Goal: Task Accomplishment & Management: Use online tool/utility

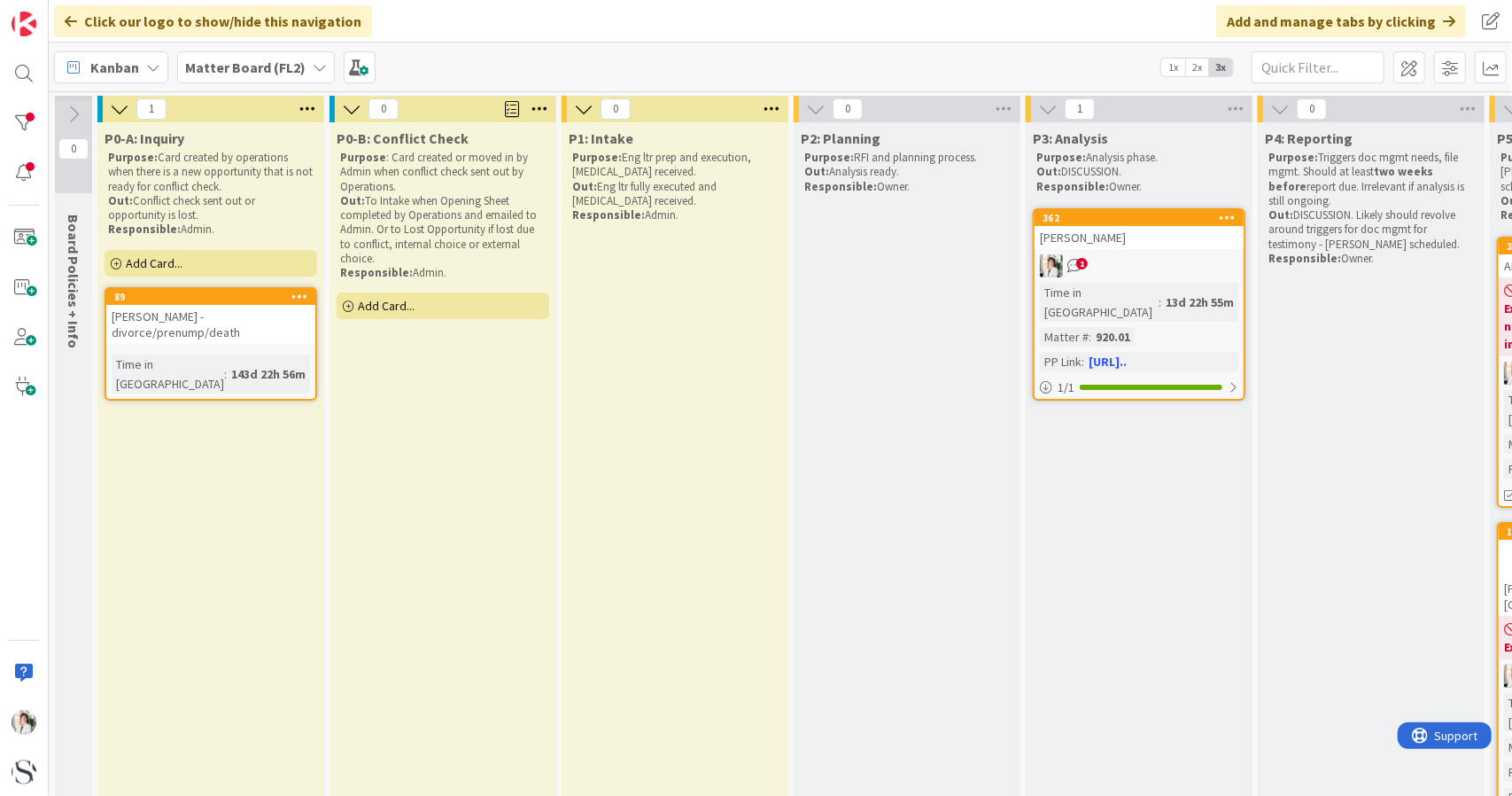
click at [293, 66] on b "Matter Board (FL2)" at bounding box center [245, 67] width 120 height 17
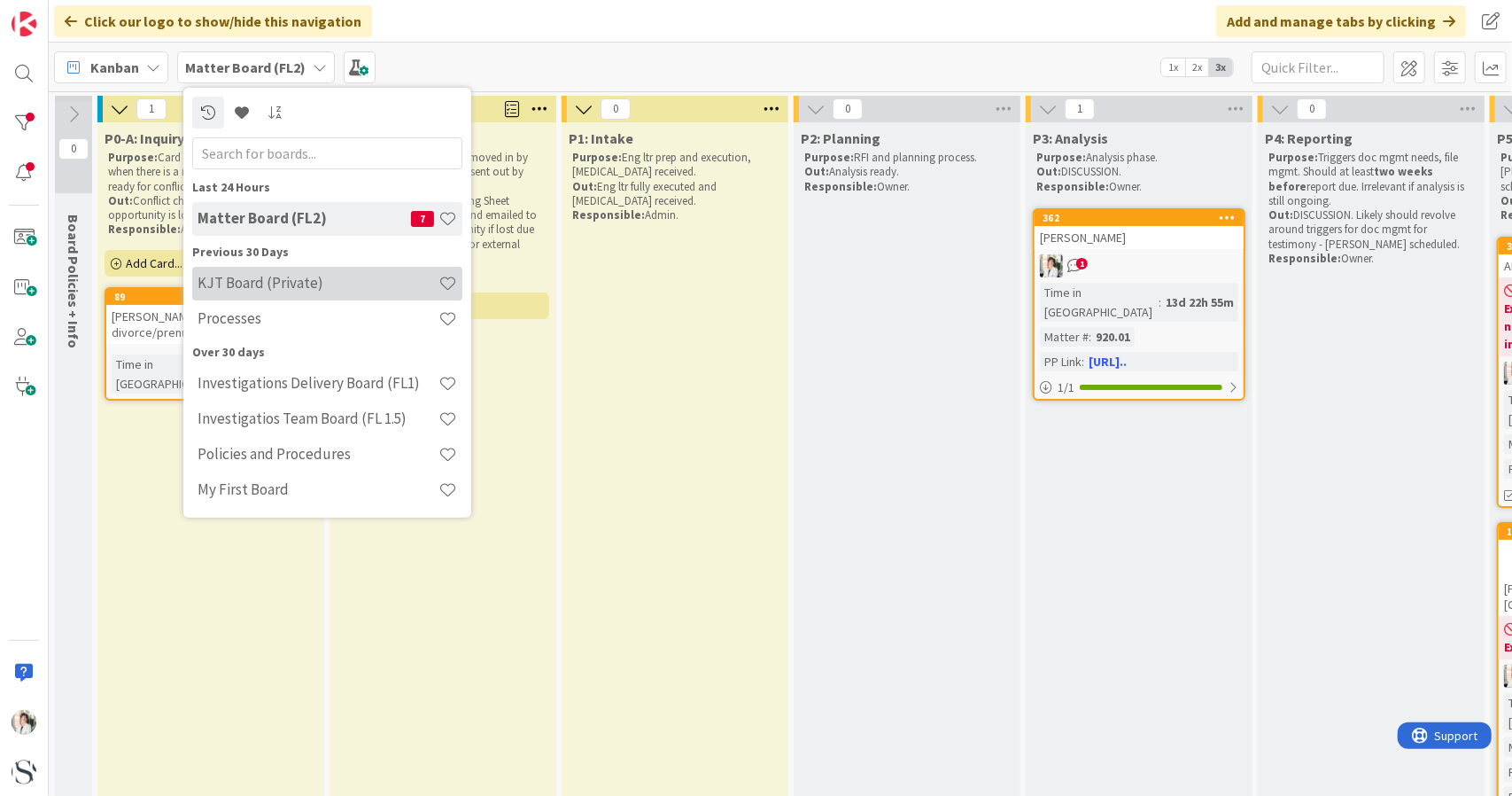
click at [252, 292] on h4 "KJT Board (Private)" at bounding box center [318, 282] width 241 height 17
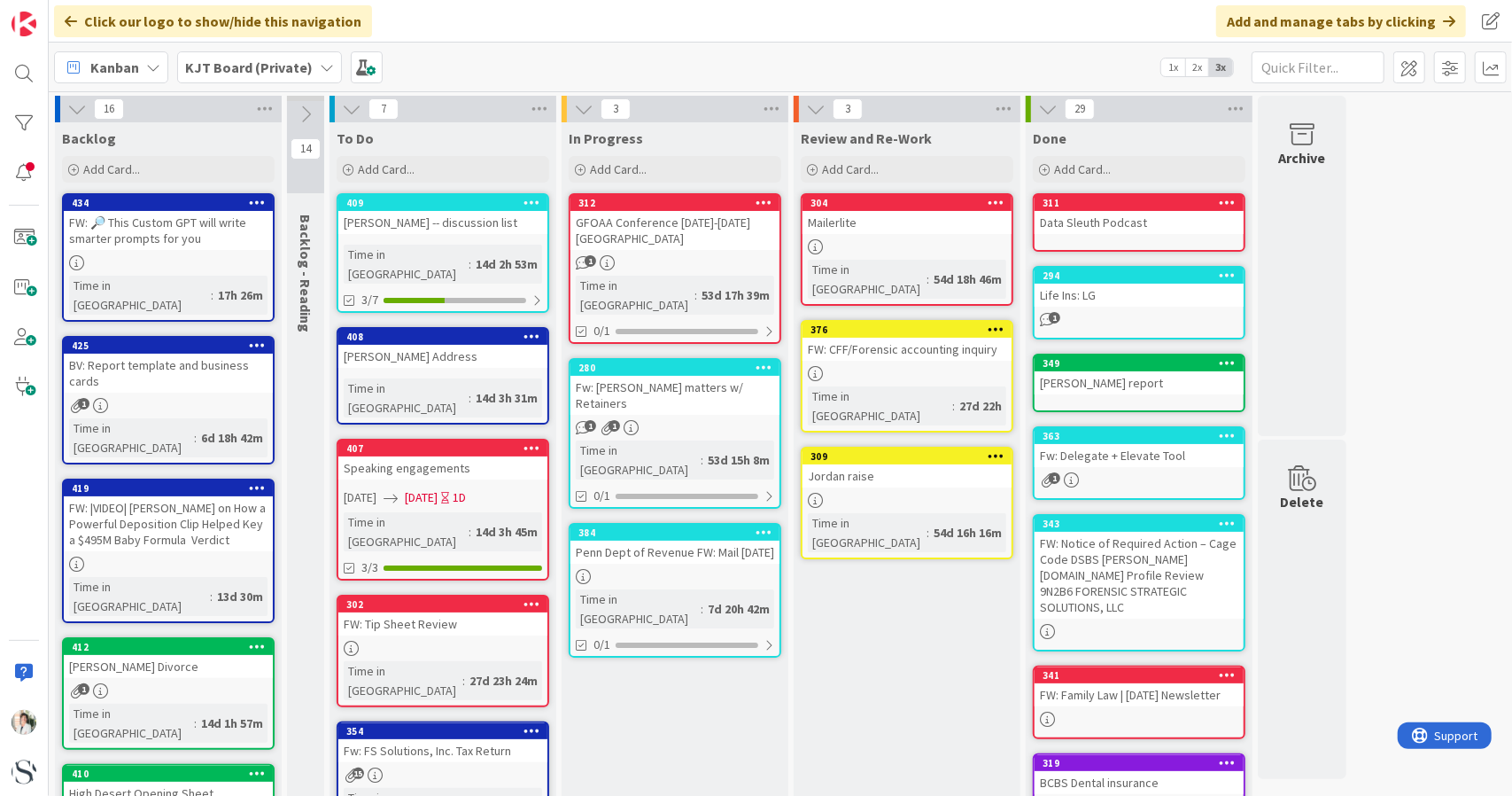
click at [471, 254] on div "14d 2h 53m" at bounding box center [506, 264] width 71 height 19
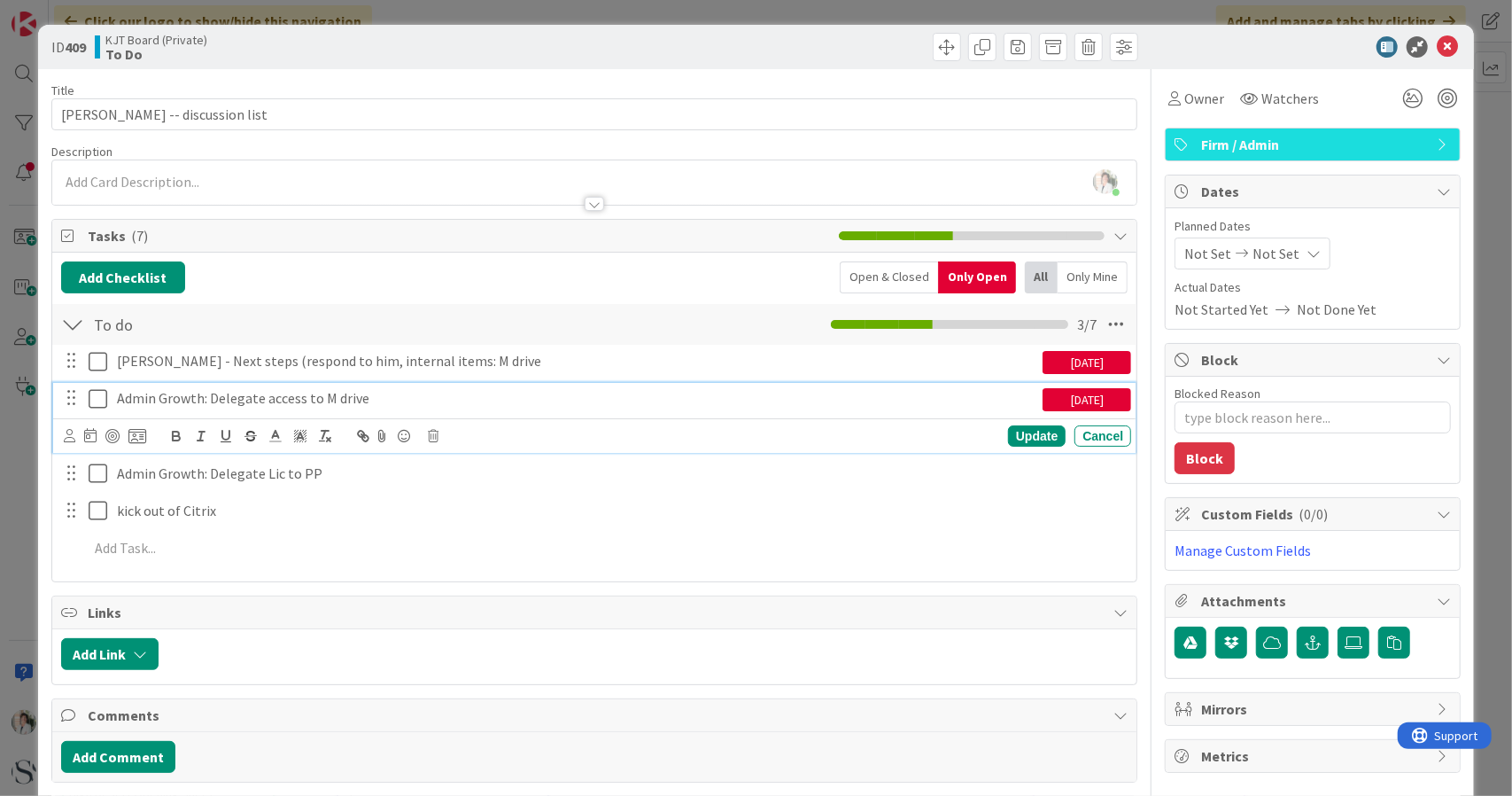
click at [95, 398] on icon at bounding box center [101, 398] width 26 height 21
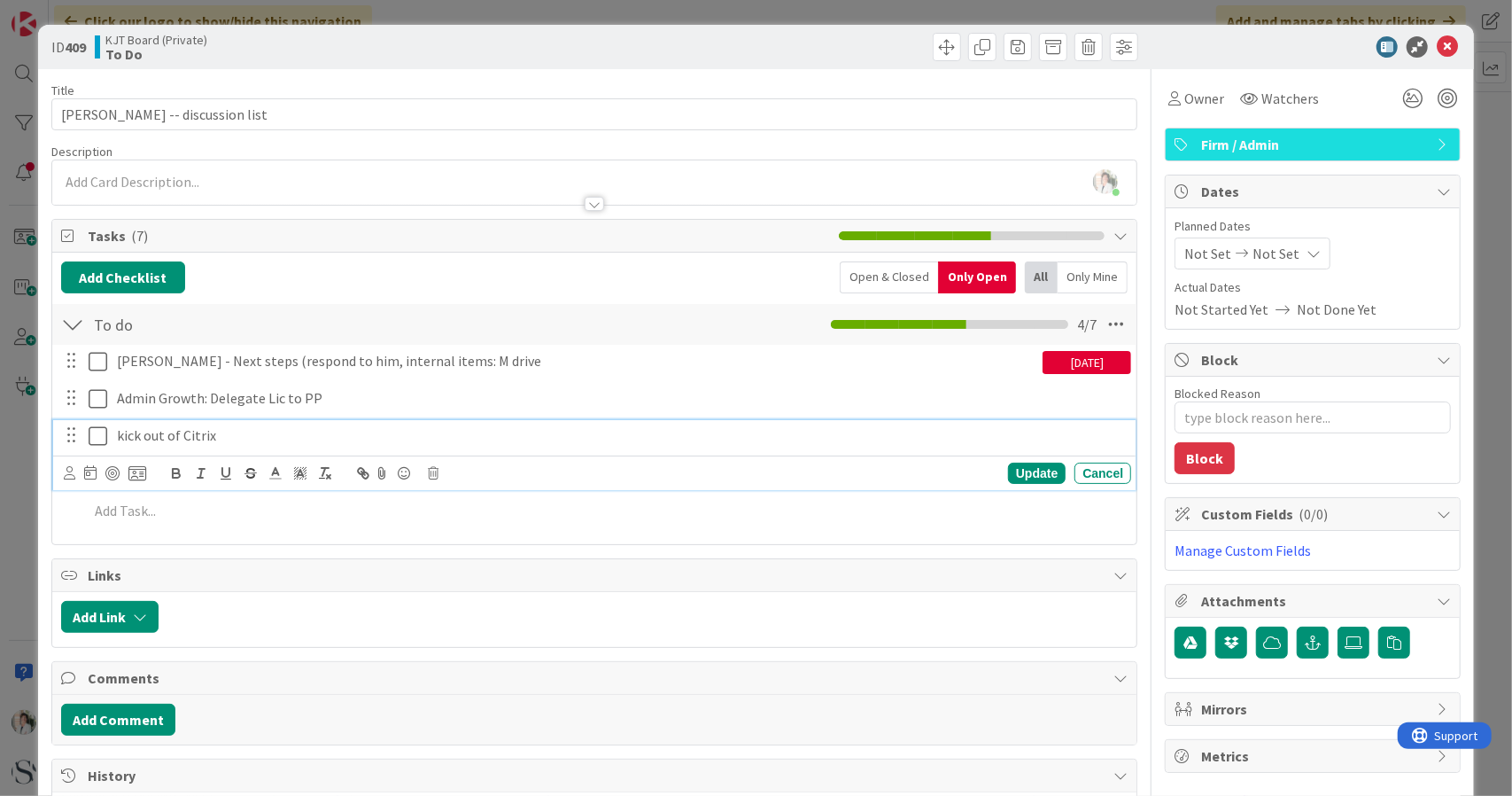
click at [99, 437] on icon at bounding box center [101, 436] width 26 height 21
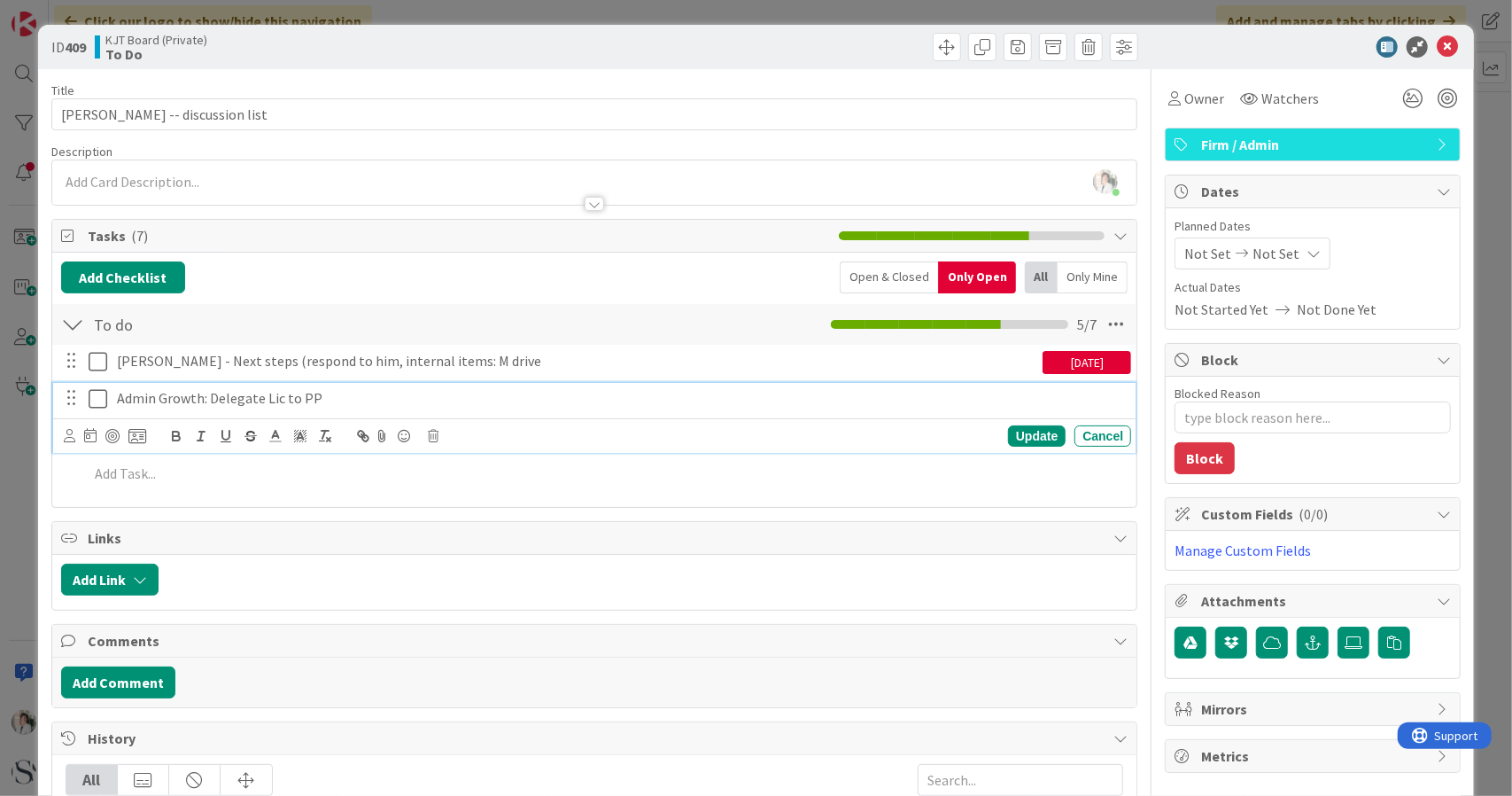
click at [103, 400] on icon at bounding box center [101, 398] width 26 height 21
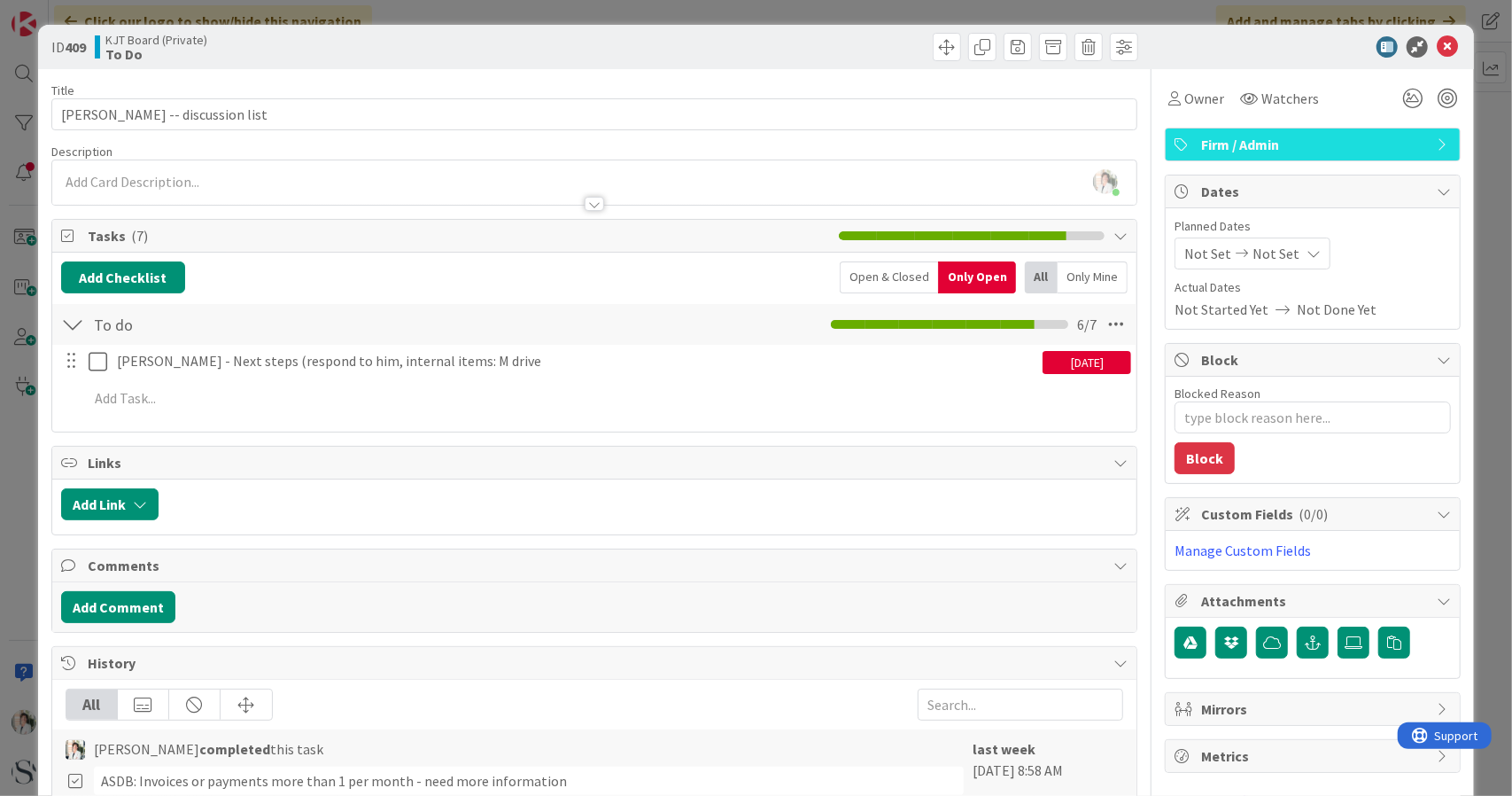
click at [875, 273] on div "Open & Closed" at bounding box center [888, 277] width 98 height 32
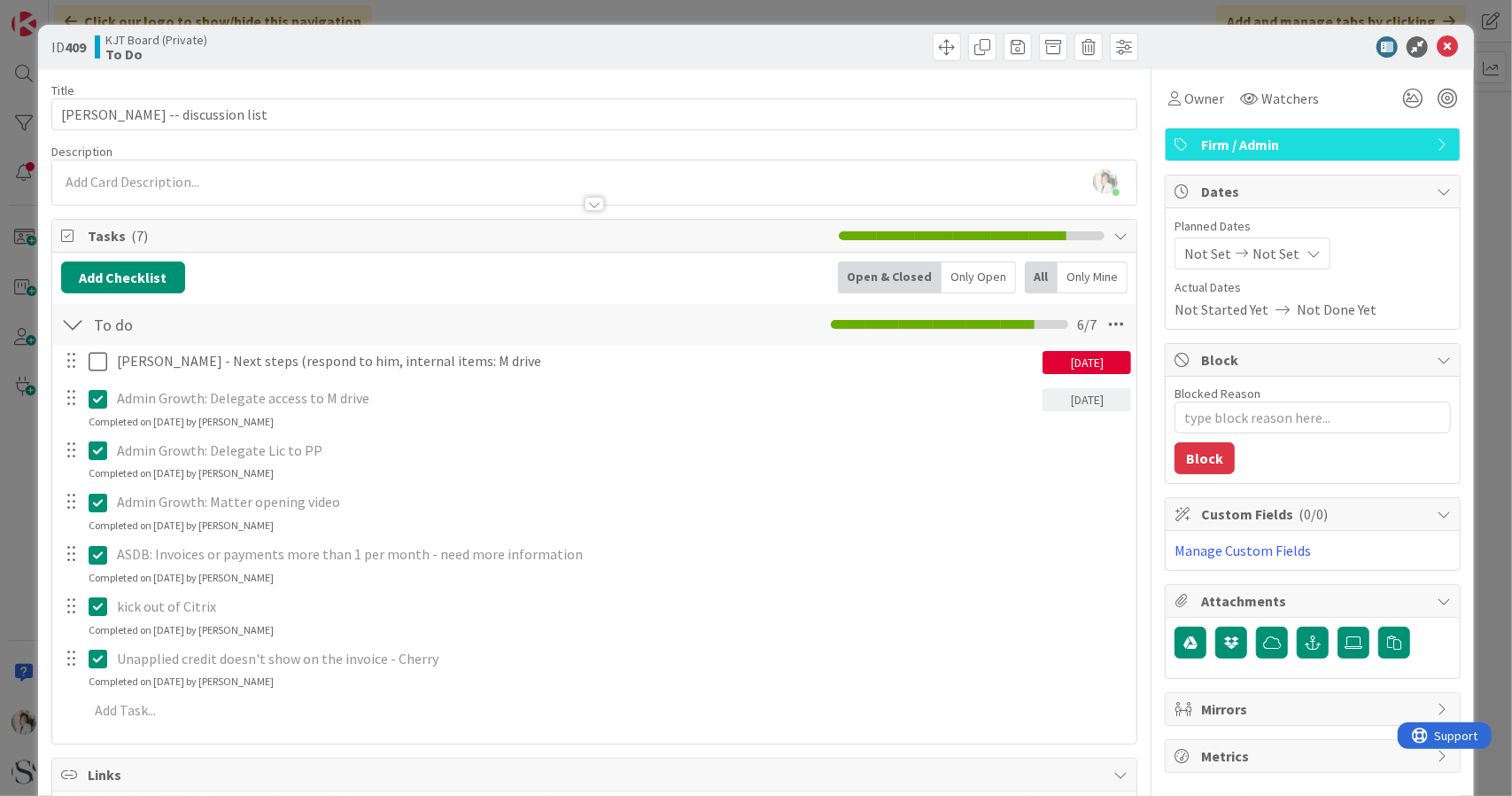
type textarea "x"
click at [943, 271] on div "Only Open" at bounding box center [979, 277] width 75 height 32
